Goal: Information Seeking & Learning: Learn about a topic

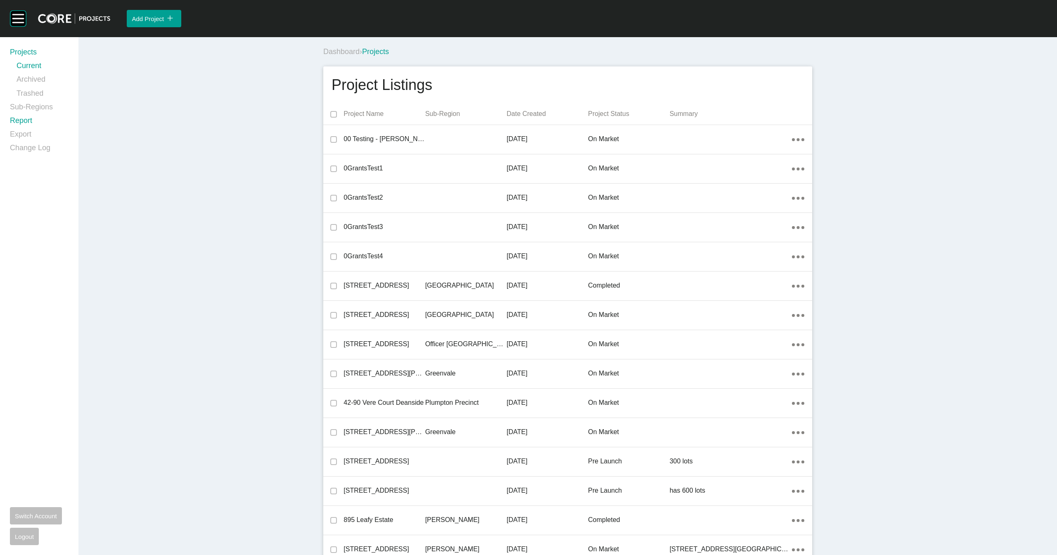
click at [29, 121] on link "Report" at bounding box center [39, 123] width 59 height 14
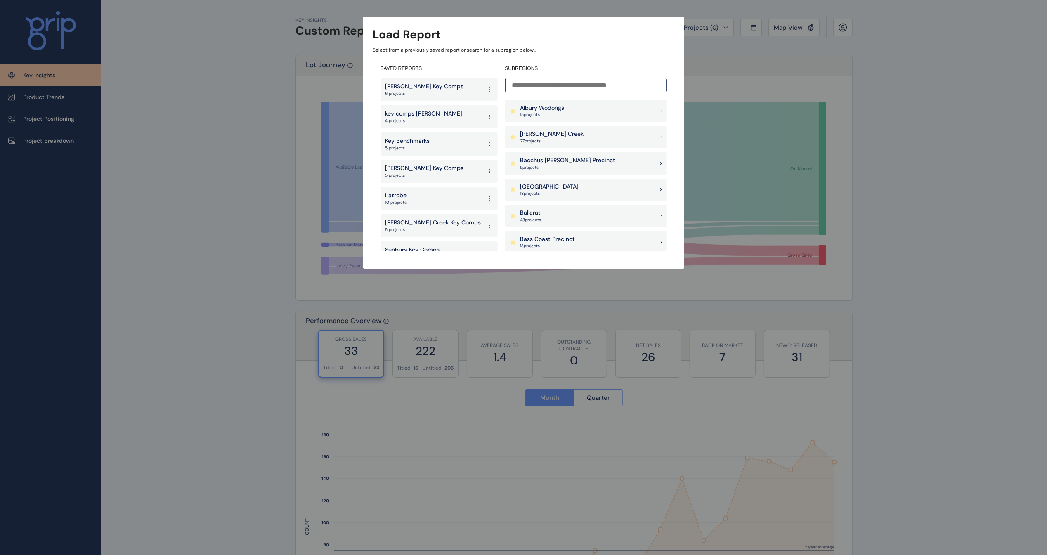
click at [537, 85] on input at bounding box center [586, 85] width 162 height 14
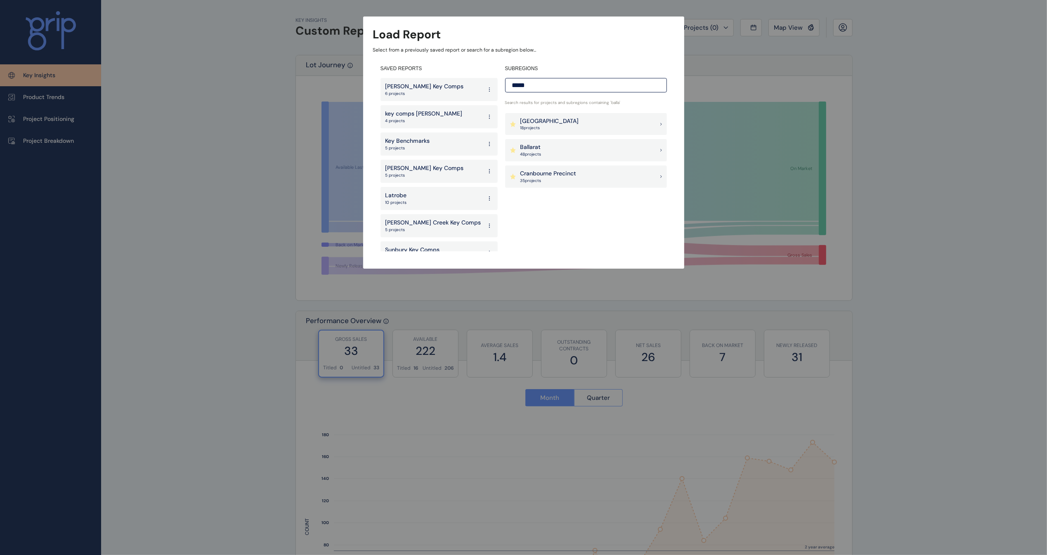
type input "*****"
click at [545, 130] on p "18 project s" at bounding box center [550, 128] width 59 height 6
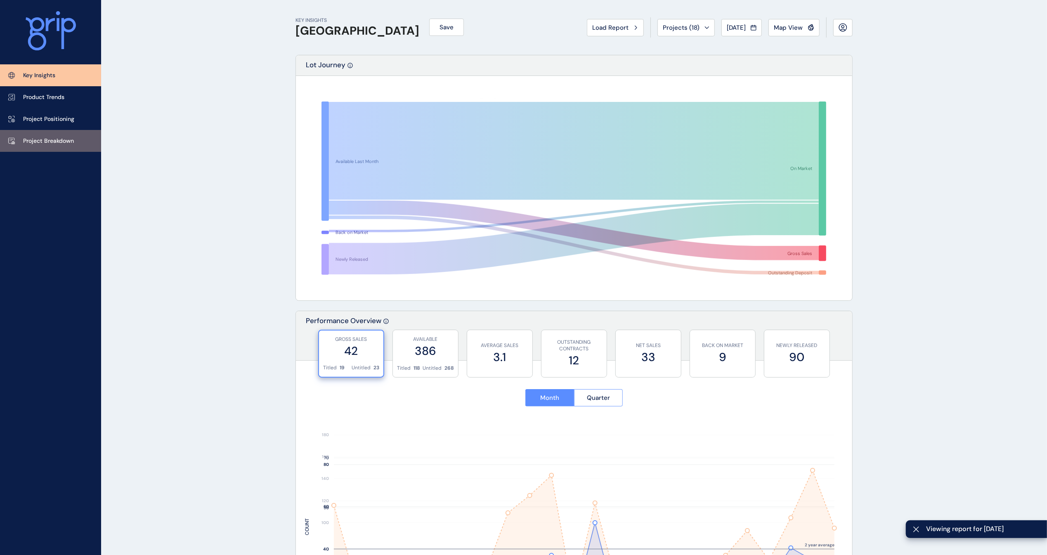
click at [48, 135] on link "Project Breakdown" at bounding box center [50, 141] width 101 height 22
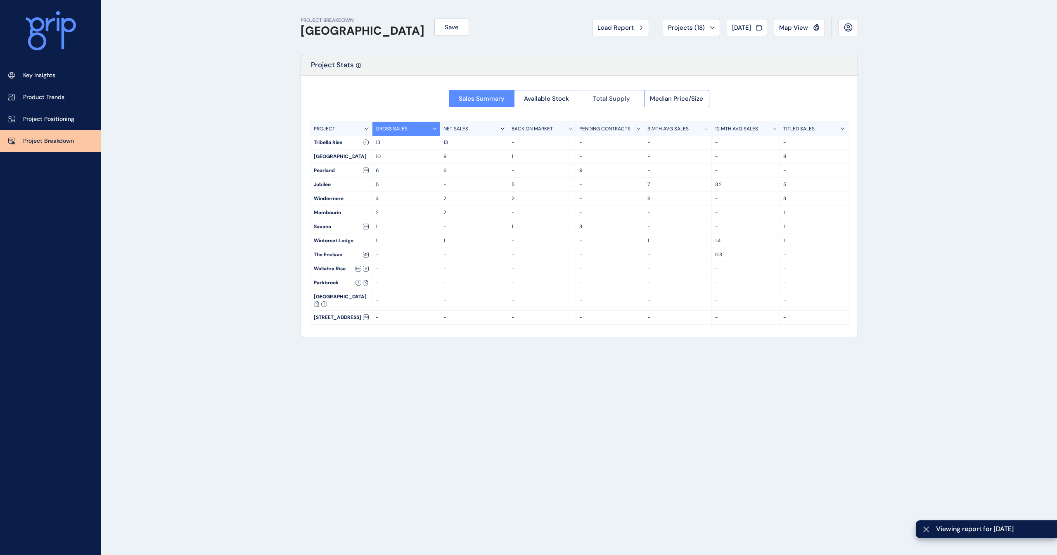
click at [599, 99] on span "Total Supply" at bounding box center [611, 99] width 37 height 8
